Goal: Find specific page/section: Find specific page/section

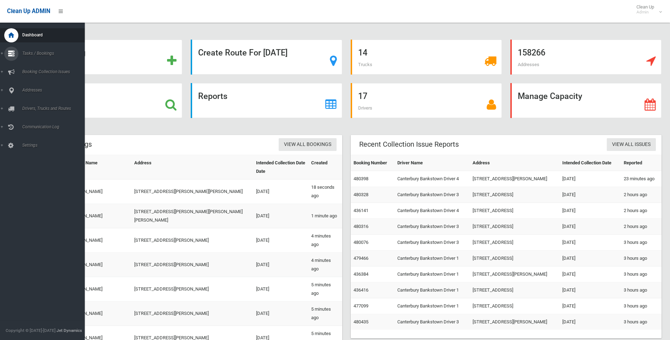
click at [10, 52] on icon at bounding box center [11, 54] width 6 height 14
click at [32, 102] on link "Search" at bounding box center [45, 105] width 90 height 10
click at [9, 90] on icon at bounding box center [11, 90] width 6 height 14
click at [26, 101] on span "All Addresses" at bounding box center [52, 102] width 64 height 5
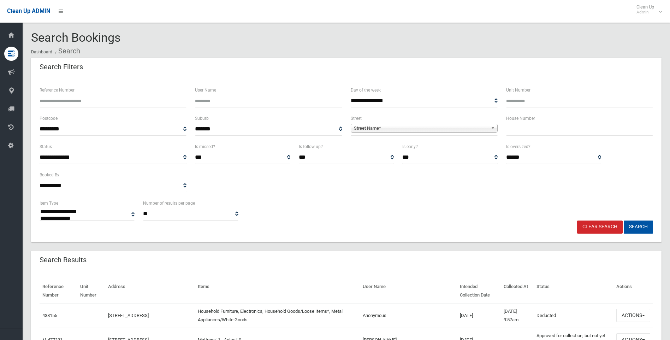
select select
